Goal: Task Accomplishment & Management: Complete application form

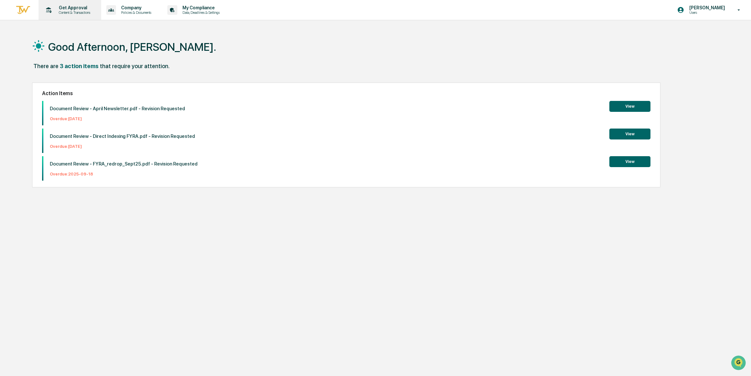
click at [84, 15] on div "Get Approval Content & Transactions" at bounding box center [69, 10] width 56 height 20
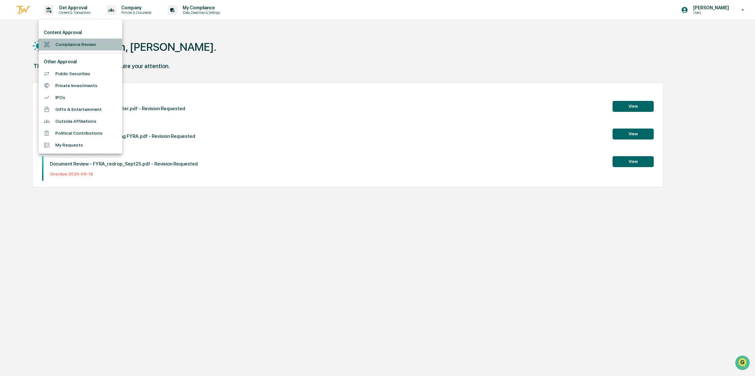
click at [75, 47] on li "Compliance Review" at bounding box center [81, 45] width 84 height 12
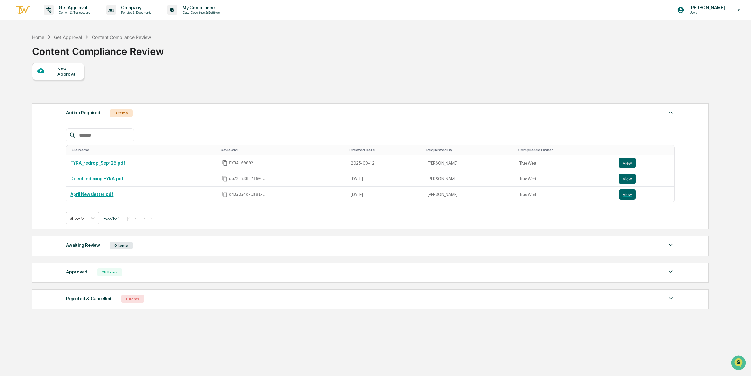
click at [66, 72] on div "New Approval" at bounding box center [69, 71] width 22 height 10
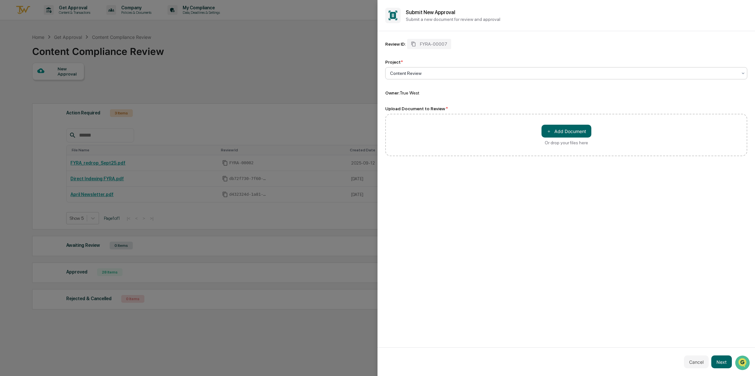
type input "*"
type input "**********"
click at [462, 182] on div "Review ID: FYRA-00007 Project * 0 results available for search term FYRA Christ…" at bounding box center [565, 189] width 377 height 316
click at [569, 130] on button "＋ Add Document" at bounding box center [566, 131] width 50 height 13
click at [727, 363] on button "Next" at bounding box center [721, 361] width 21 height 13
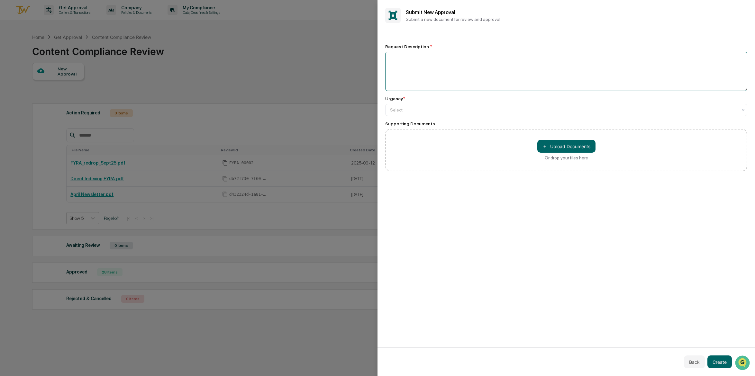
click at [462, 67] on textarea at bounding box center [566, 71] width 362 height 39
type textarea "**********"
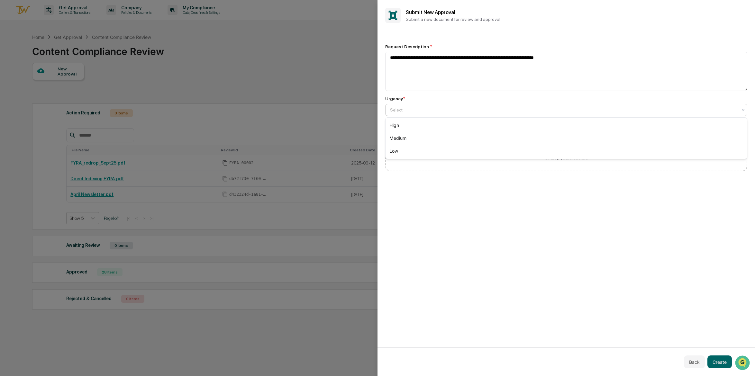
click at [430, 110] on div at bounding box center [563, 110] width 347 height 6
click at [411, 140] on div "Medium" at bounding box center [565, 138] width 361 height 13
click at [716, 360] on button "Create" at bounding box center [719, 361] width 24 height 13
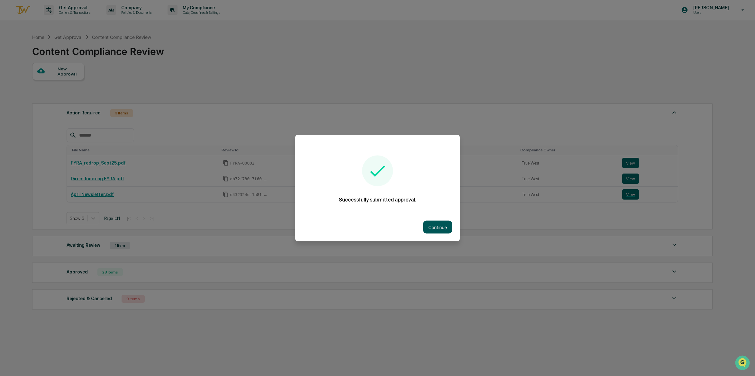
click at [427, 224] on button "Continue" at bounding box center [437, 227] width 29 height 13
